Goal: Information Seeking & Learning: Find specific fact

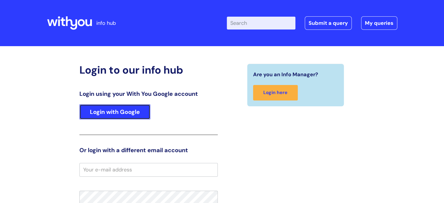
click at [124, 115] on link "Login with Google" at bounding box center [114, 111] width 71 height 15
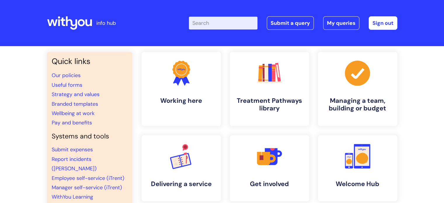
click at [248, 21] on input "Enter your search term here..." at bounding box center [223, 23] width 69 height 13
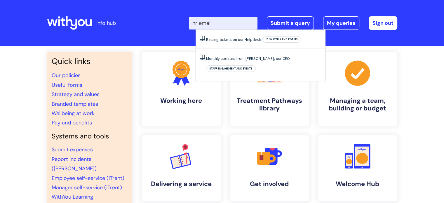
type input "hr email"
click button "Search" at bounding box center [0, 0] width 0 height 0
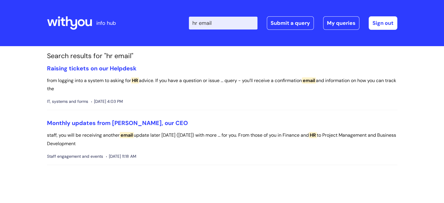
click at [227, 21] on input "hr email" at bounding box center [223, 23] width 69 height 13
type input "hr"
click button "Search" at bounding box center [0, 0] width 0 height 0
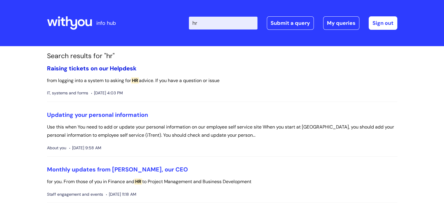
click at [122, 68] on link "Raising tickets on our Helpdesk" at bounding box center [92, 68] width 90 height 8
